Goal: Download file/media

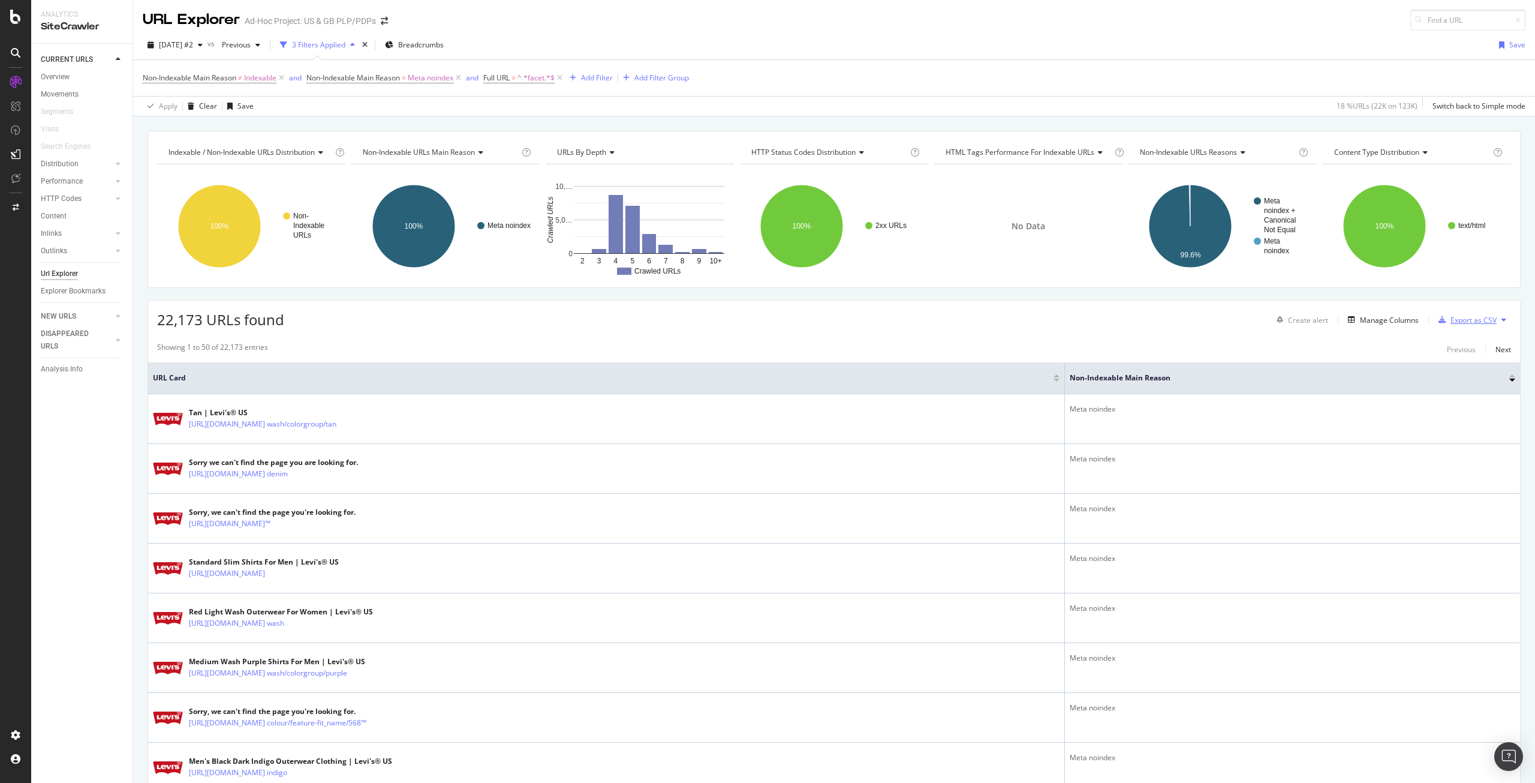
click at [1451, 319] on div "Export as CSV" at bounding box center [1474, 320] width 46 height 10
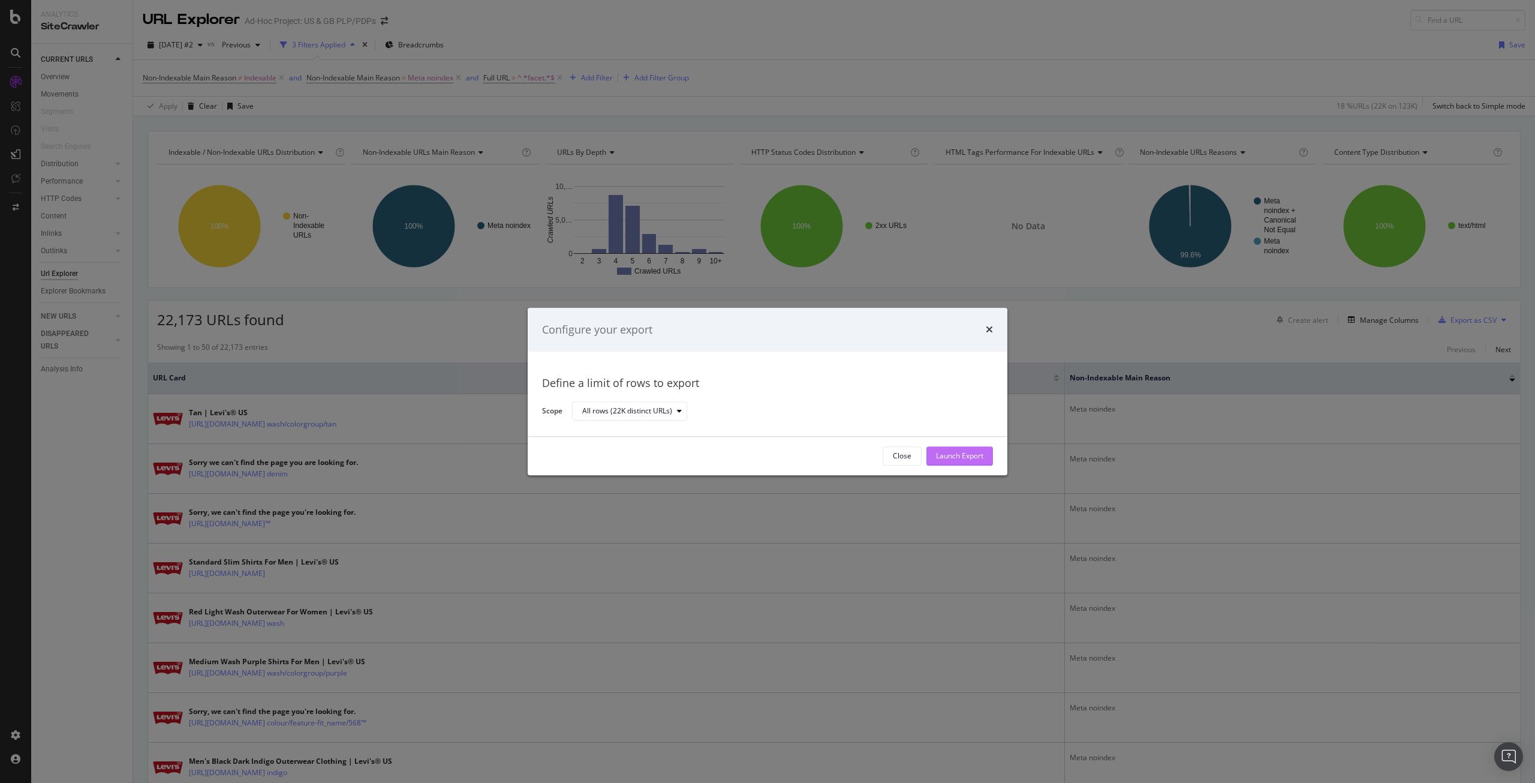
click at [971, 456] on div "Launch Export" at bounding box center [959, 456] width 47 height 10
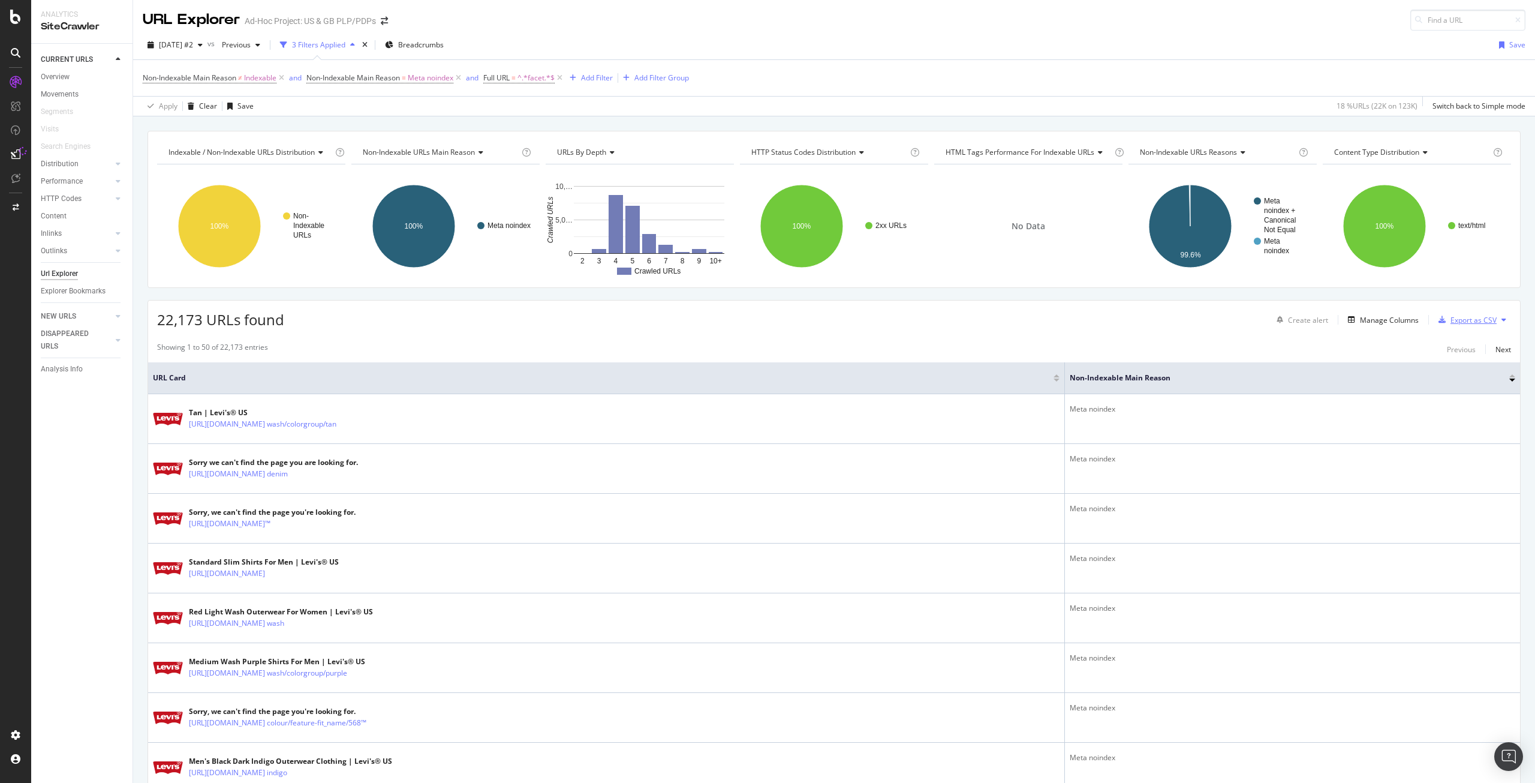
click at [1451, 315] on div "Export as CSV" at bounding box center [1474, 320] width 46 height 10
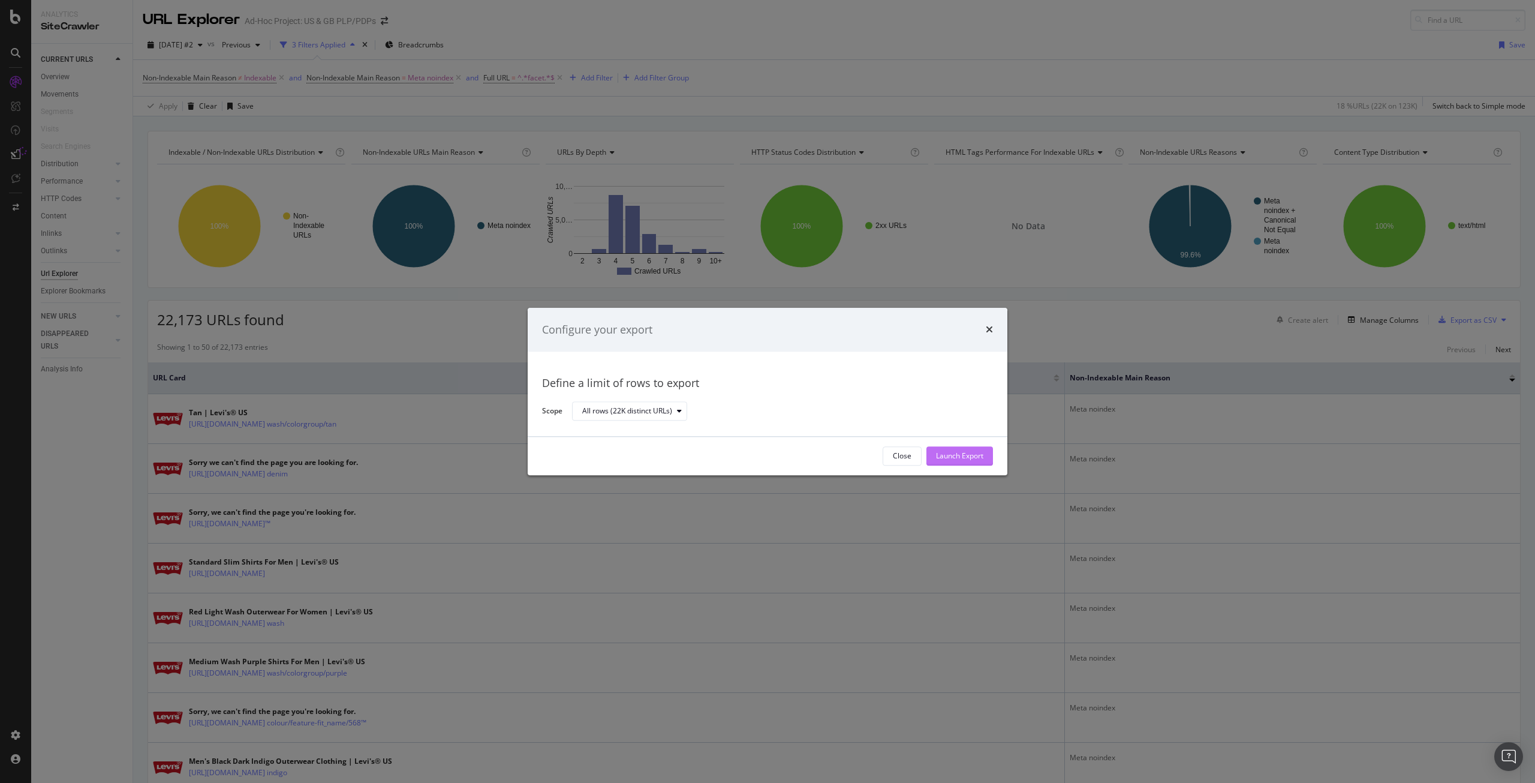
click at [978, 455] on div "Launch Export" at bounding box center [959, 456] width 47 height 10
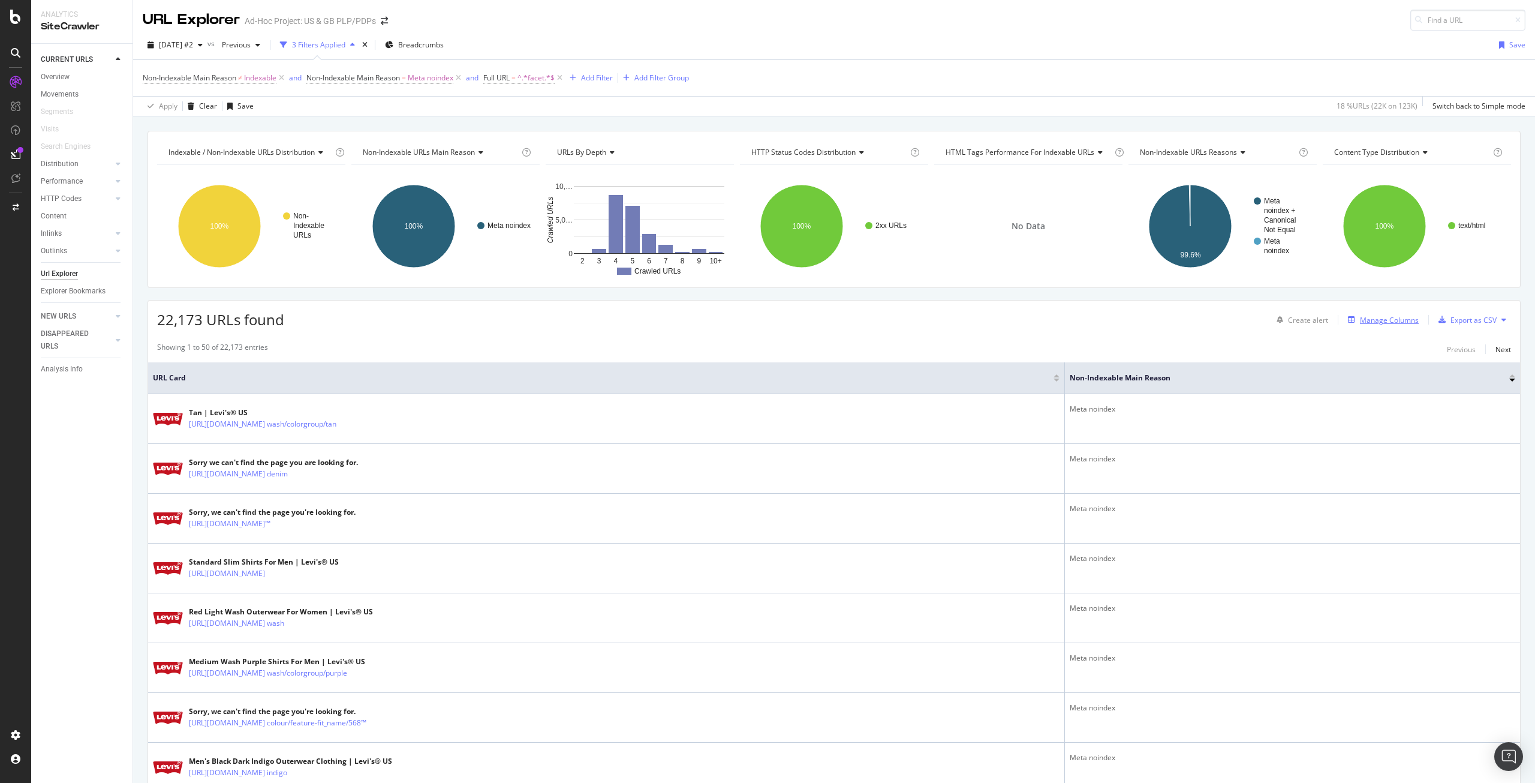
click at [1384, 322] on div "Manage Columns" at bounding box center [1389, 320] width 59 height 10
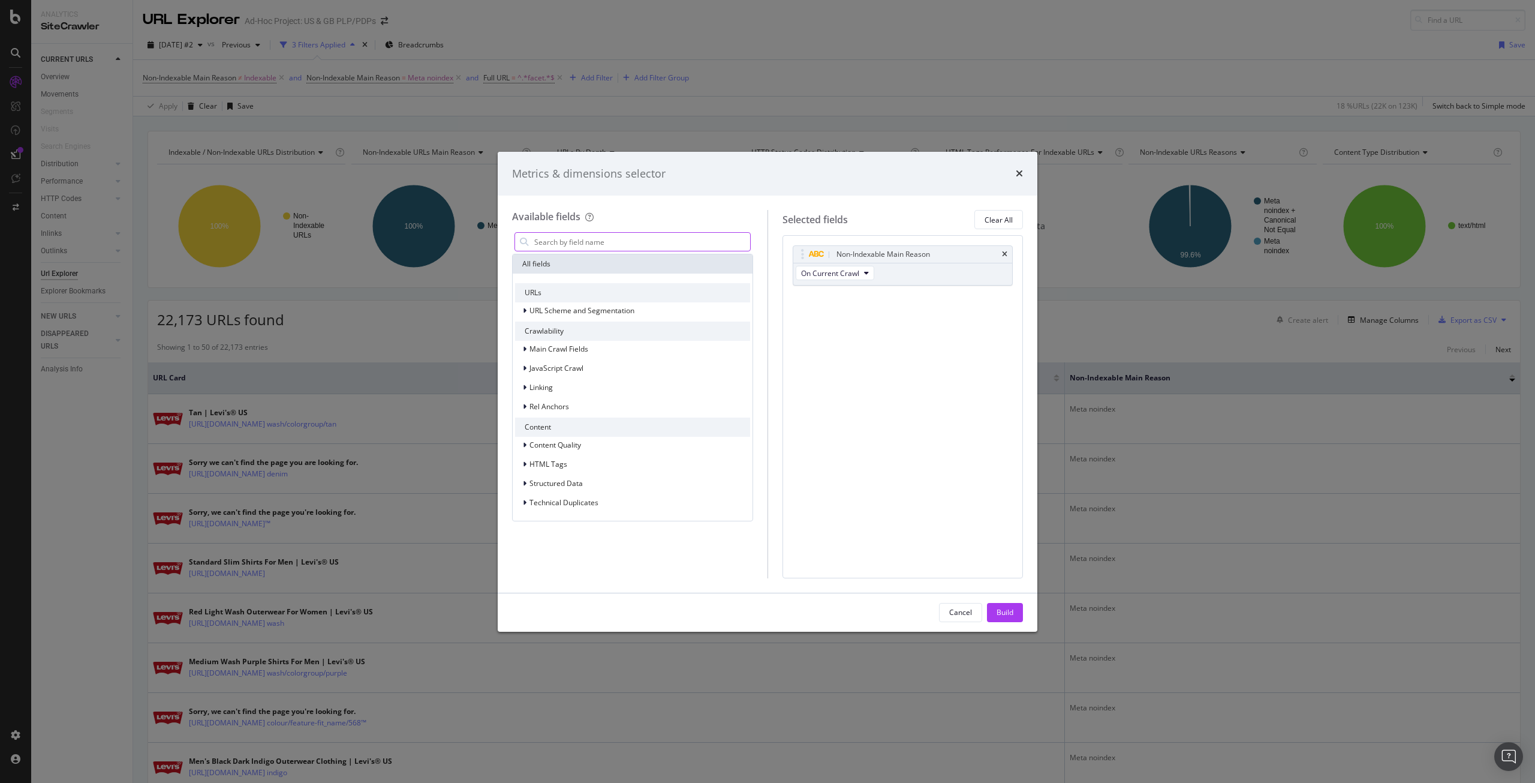
click at [691, 241] on input "modal" at bounding box center [641, 242] width 217 height 18
type input "s"
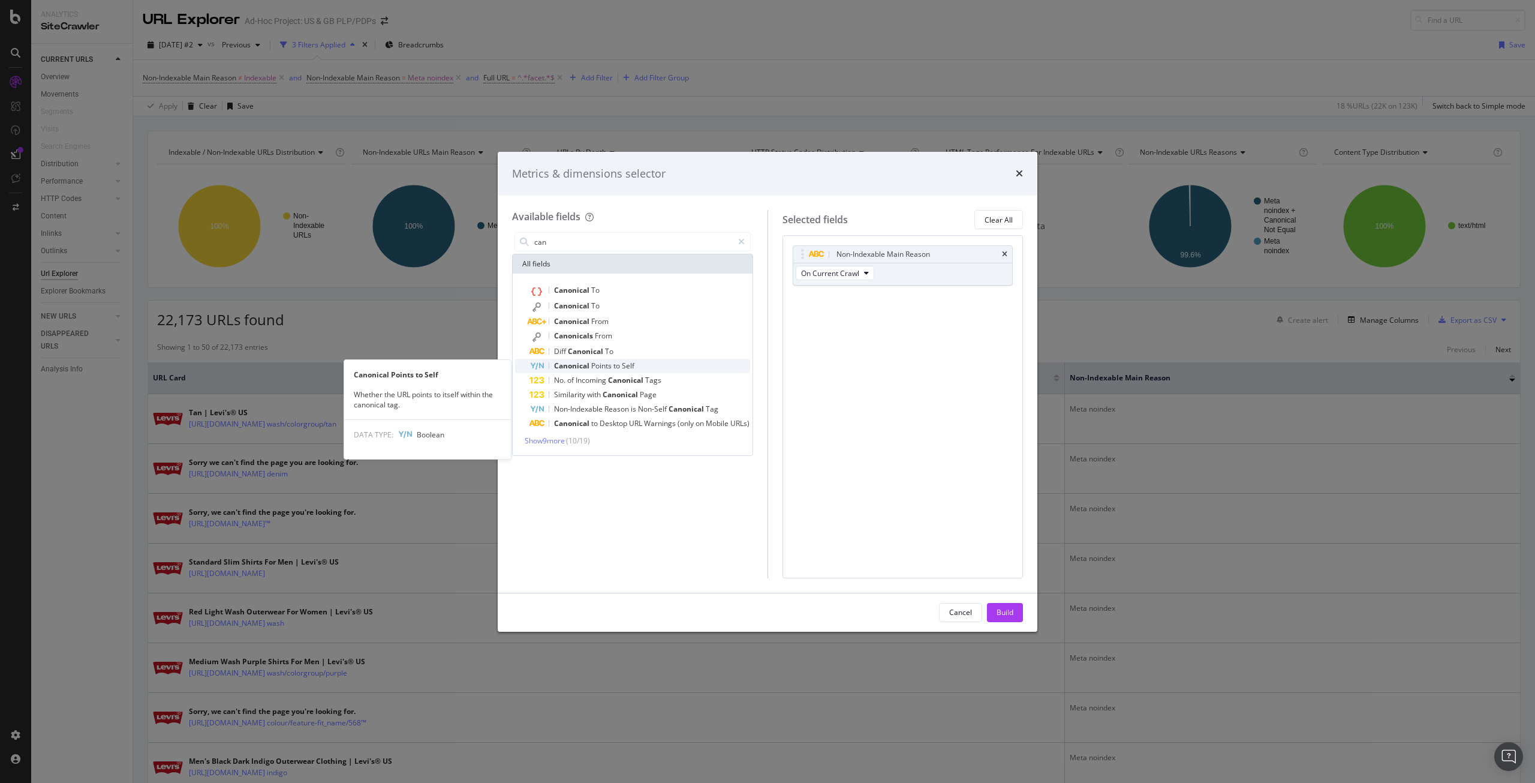
type input "can"
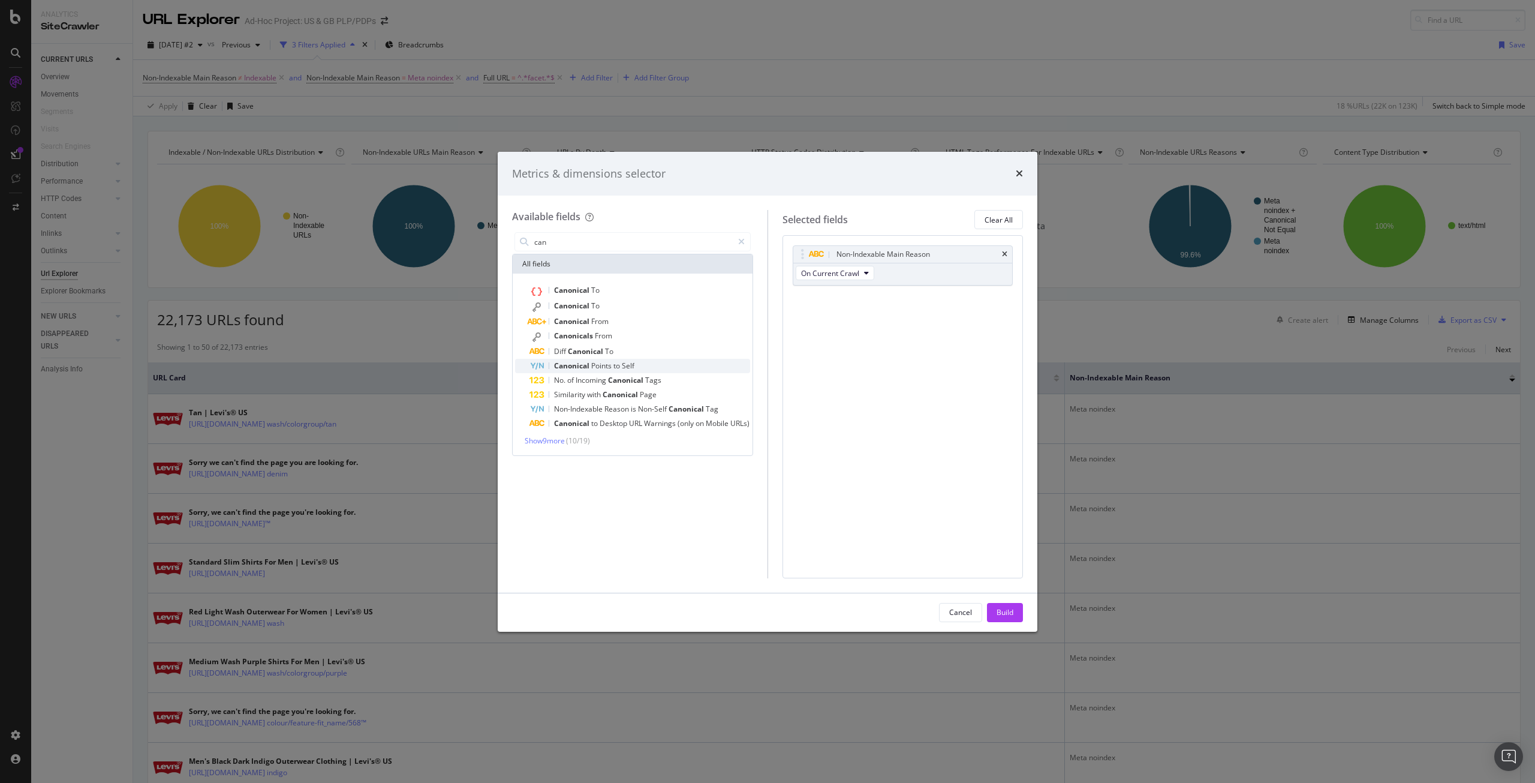
click at [599, 368] on span "Points" at bounding box center [602, 365] width 22 height 10
click at [846, 426] on div "Non-Indexable Main Reason On Current Crawl Canonical Points to Self On Current …" at bounding box center [903, 406] width 241 height 342
click at [1003, 617] on div "Build" at bounding box center [1005, 612] width 17 height 10
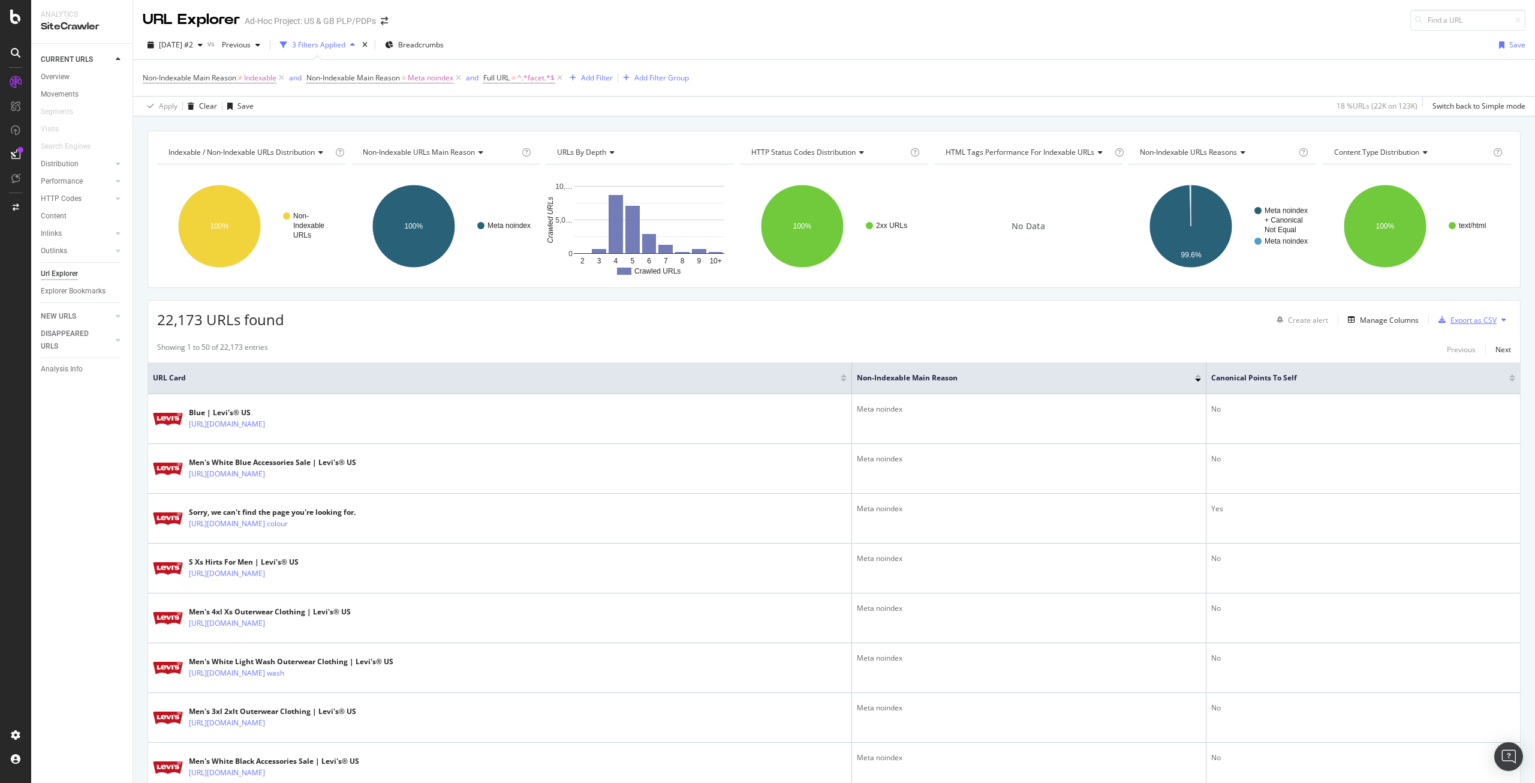
click at [1457, 326] on div "Export as CSV" at bounding box center [1465, 320] width 63 height 18
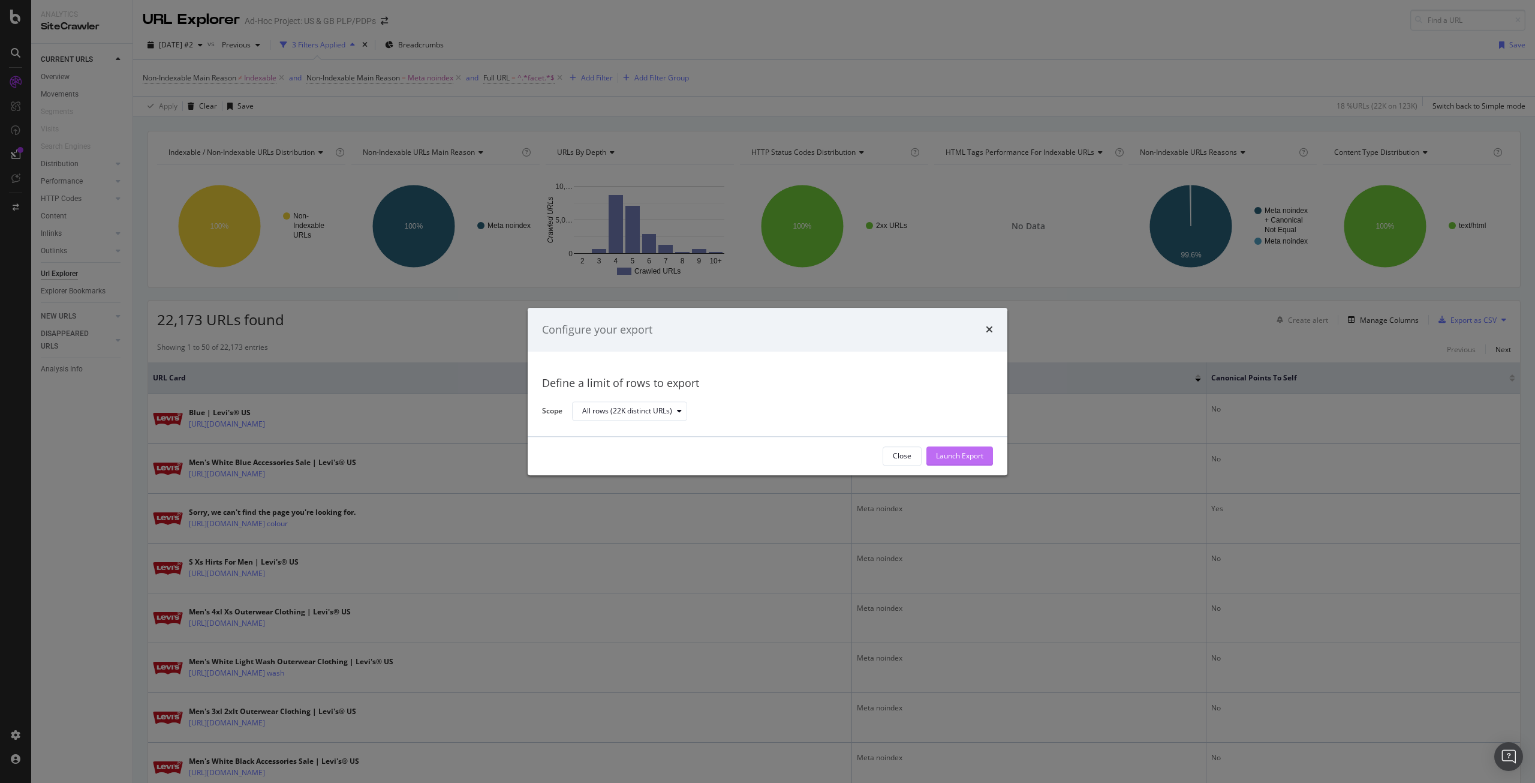
click at [963, 459] on div "Launch Export" at bounding box center [959, 456] width 47 height 10
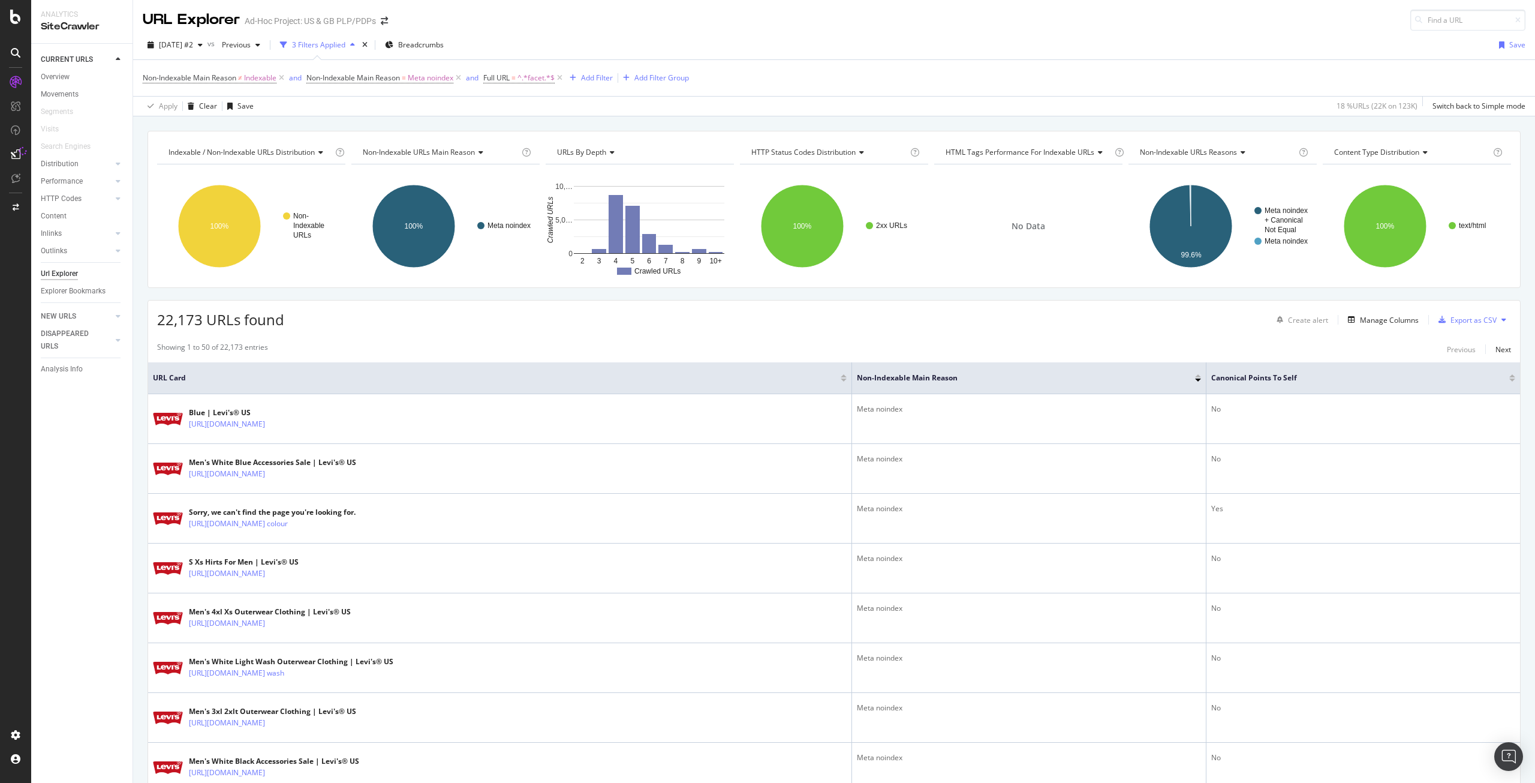
click at [963, 459] on div "Meta noindex" at bounding box center [1029, 458] width 344 height 11
click at [1471, 325] on div "Export as CSV" at bounding box center [1465, 320] width 63 height 18
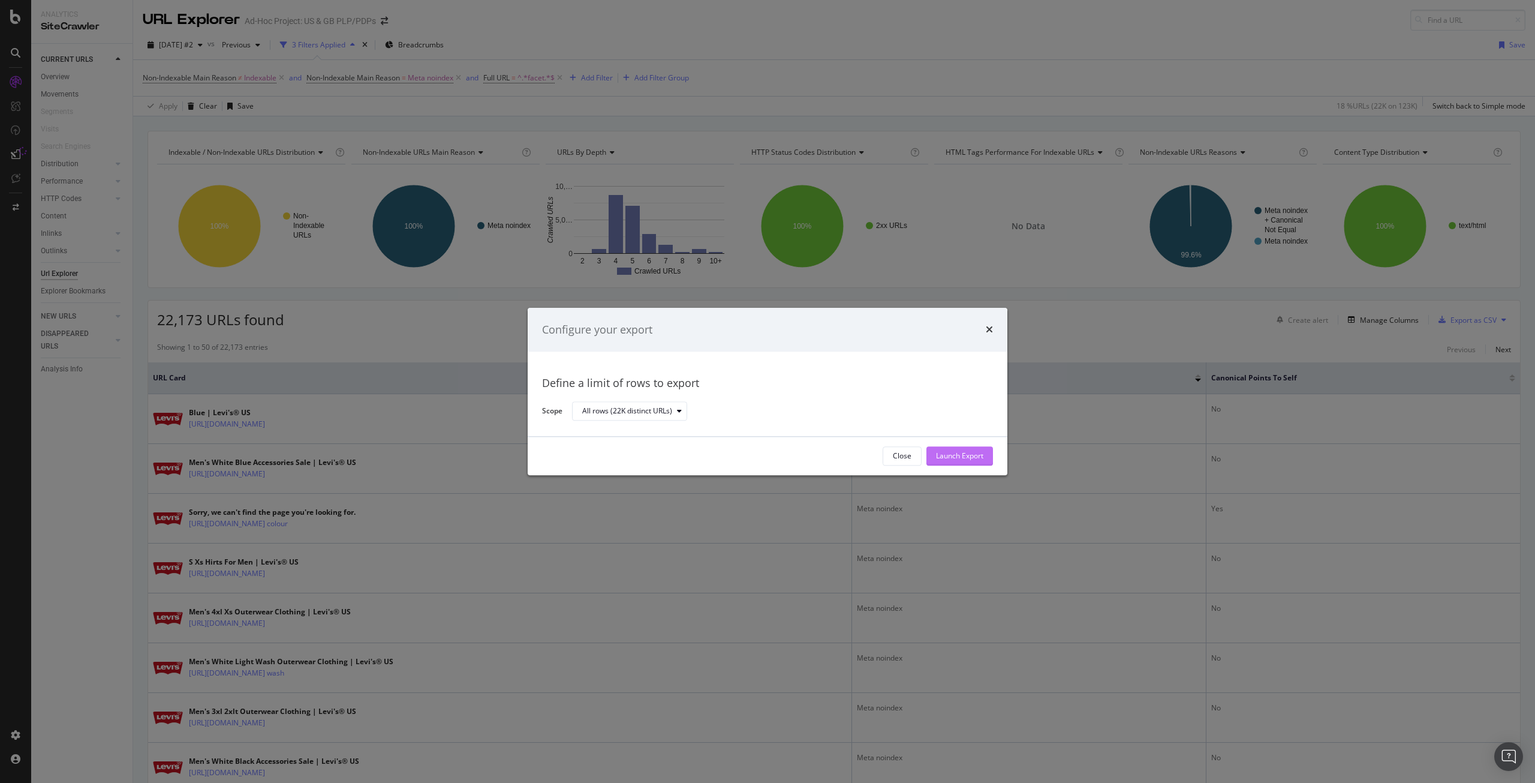
click at [986, 455] on button "Launch Export" at bounding box center [960, 455] width 67 height 19
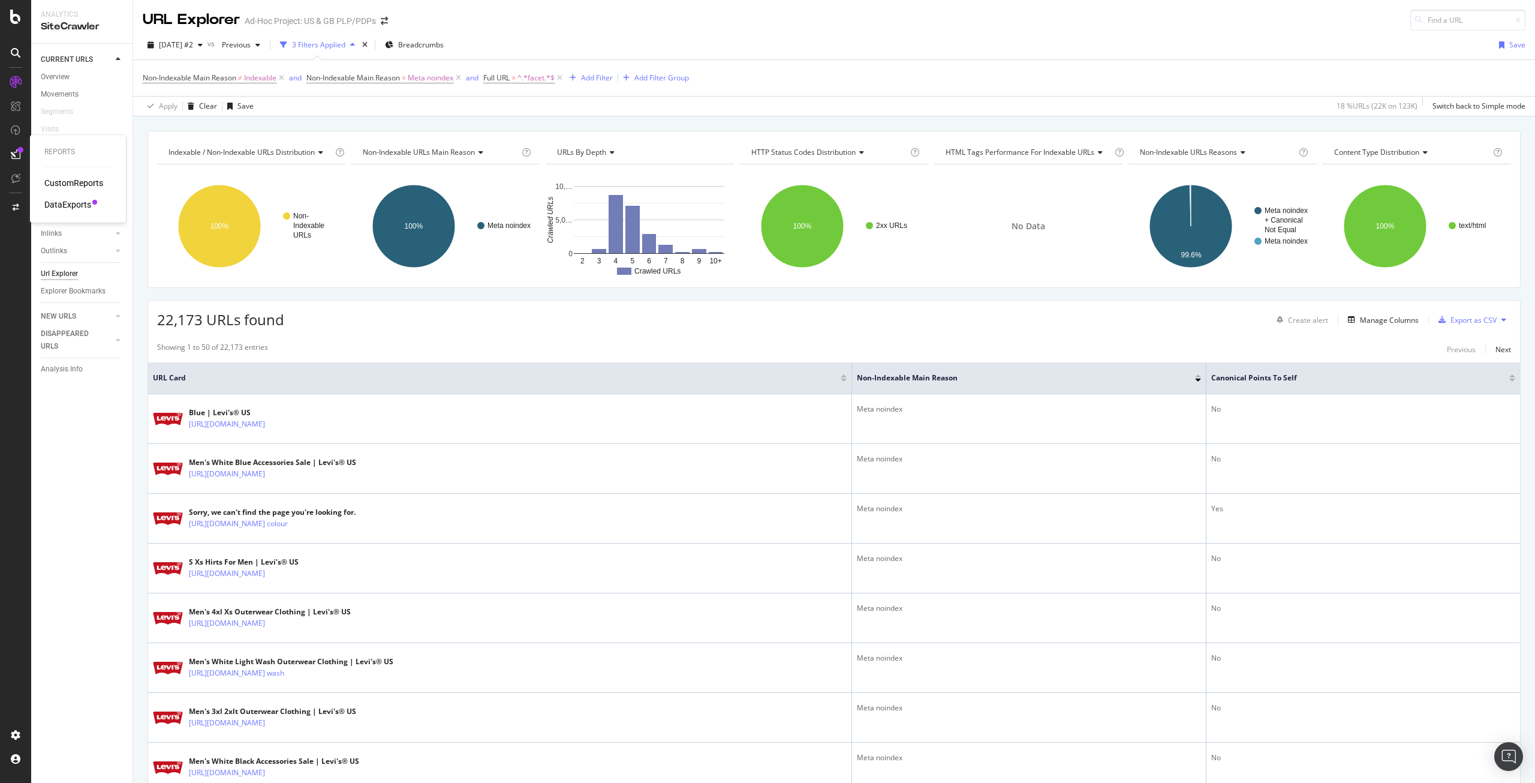
click at [59, 201] on div "DataExports" at bounding box center [67, 205] width 47 height 12
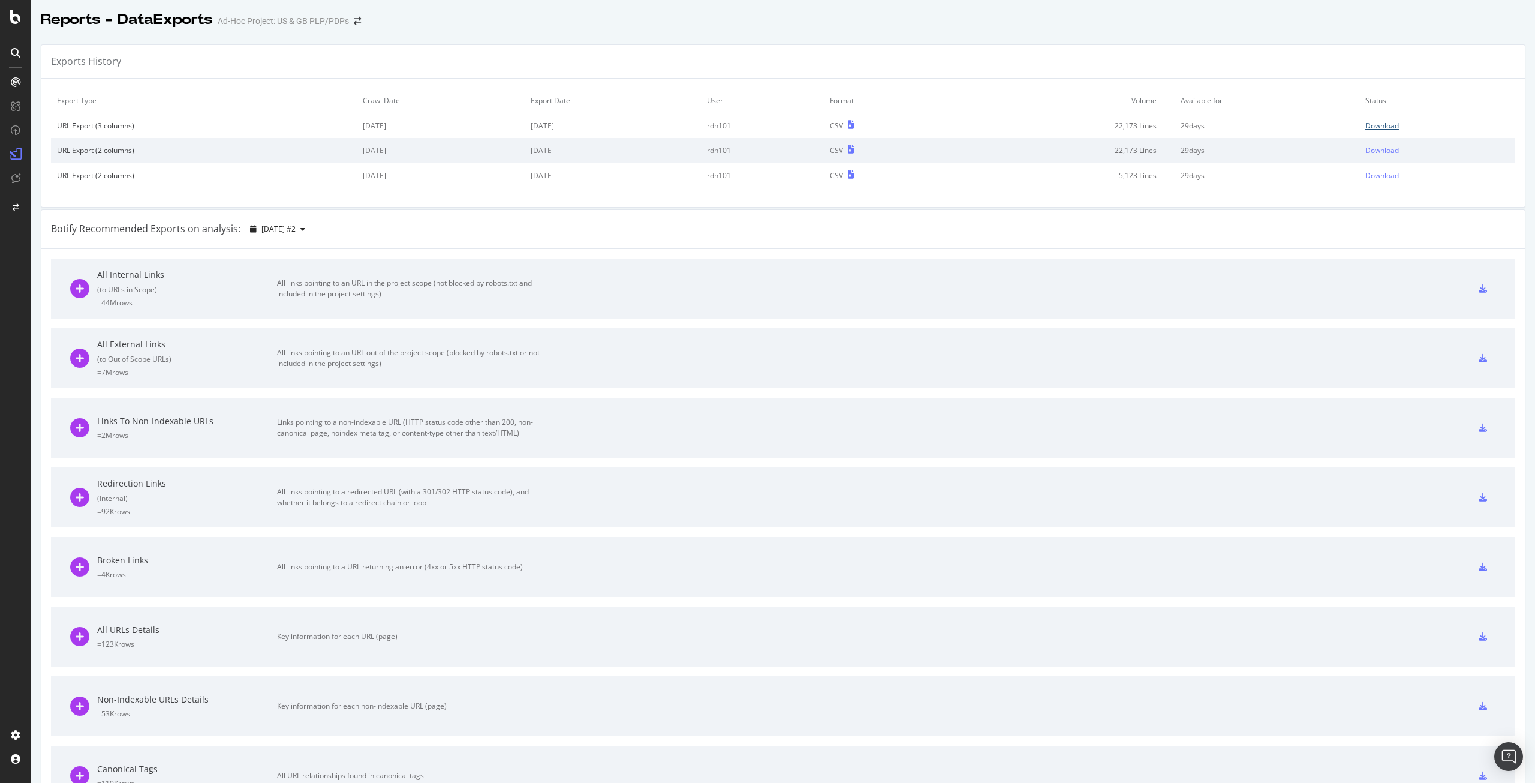
click at [1369, 125] on div "Download" at bounding box center [1383, 126] width 34 height 10
